Goal: Information Seeking & Learning: Learn about a topic

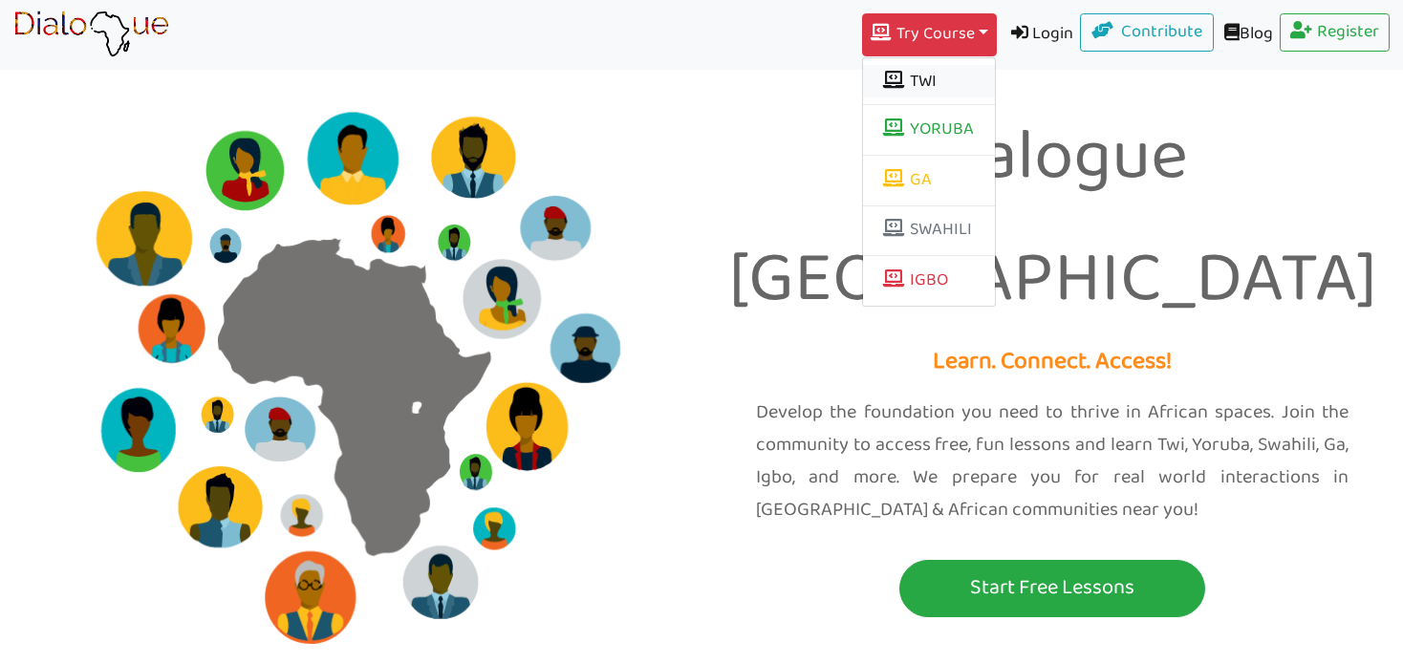
click at [912, 72] on button "TWI" at bounding box center [929, 81] width 132 height 32
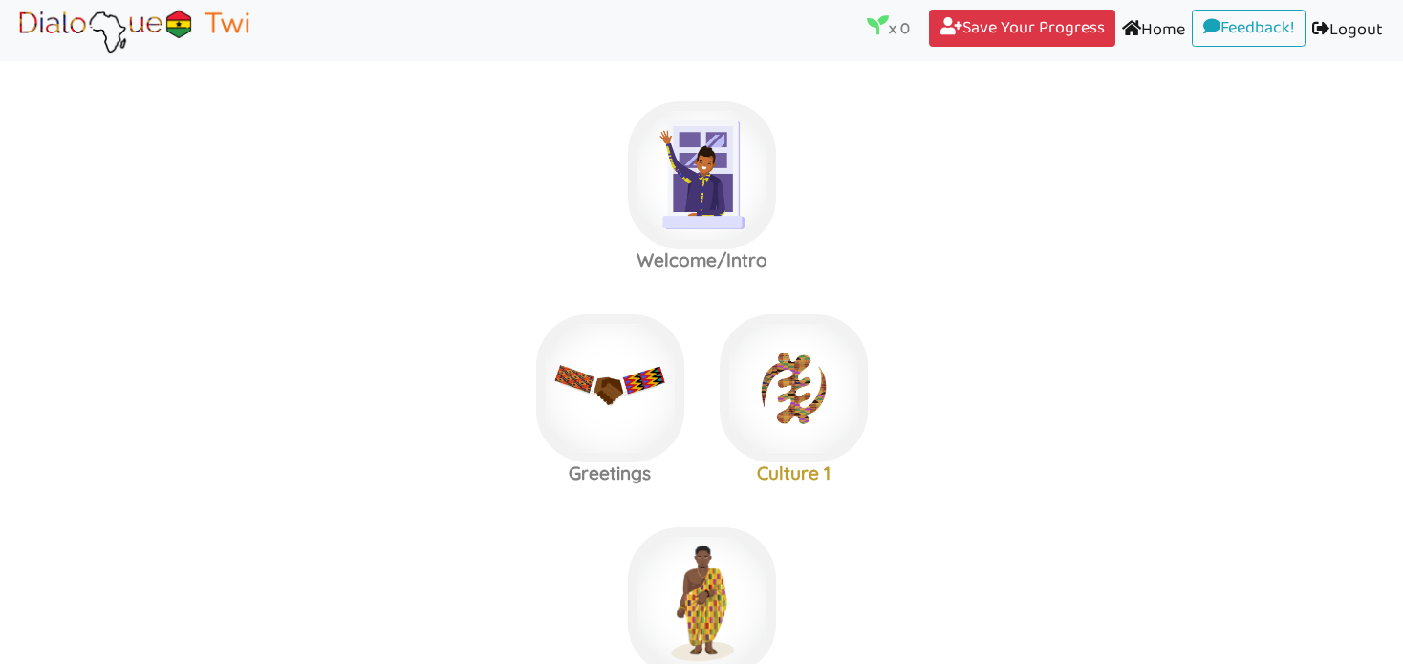
click at [1336, 23] on link "Logout (current)" at bounding box center [1347, 31] width 84 height 43
drag, startPoint x: 1336, startPoint y: 23, endPoint x: 688, endPoint y: 210, distance: 674.3
click at [688, 210] on img at bounding box center [702, 175] width 148 height 148
click at [711, 153] on img at bounding box center [702, 175] width 148 height 148
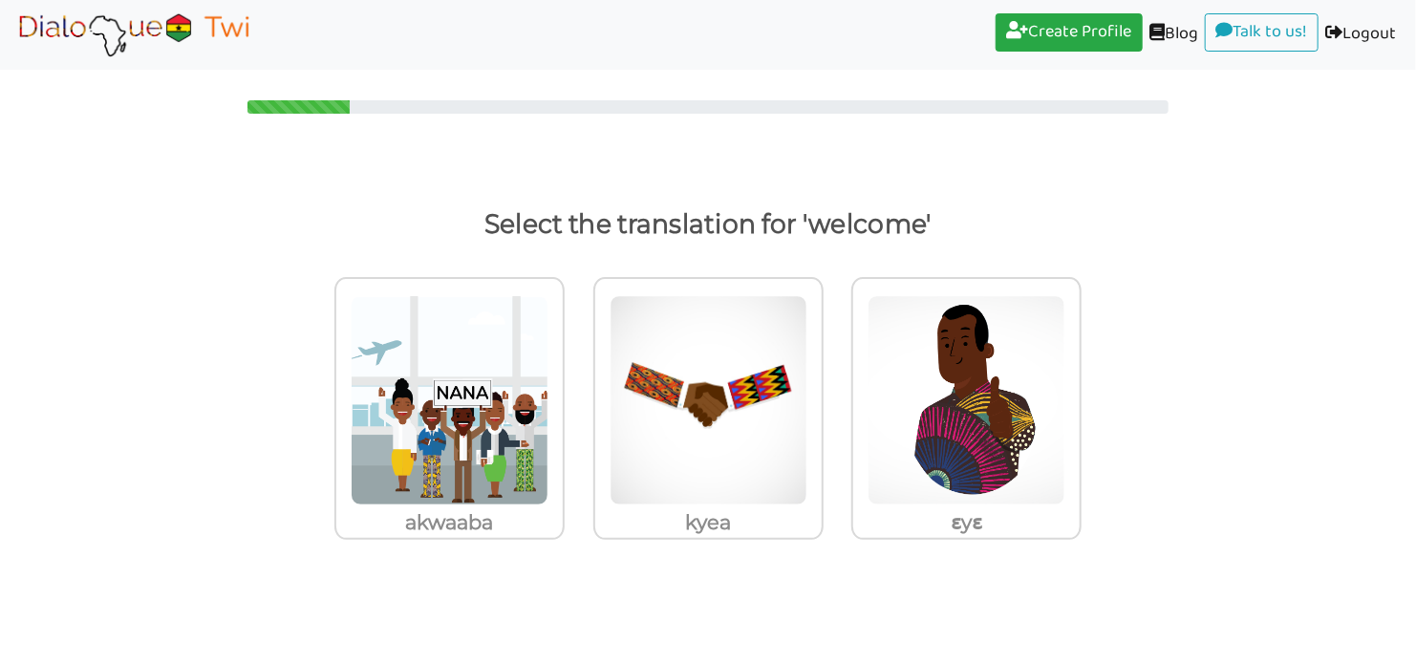
click at [1293, 172] on div "Select the translation for 'welcome' akwaaba kyea ɛyɛ" at bounding box center [708, 374] width 1416 height 427
